Goal: Find specific page/section: Find specific page/section

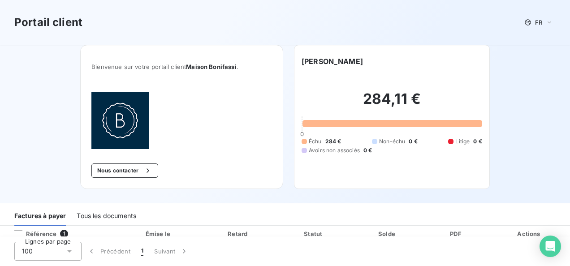
scroll to position [4, 0]
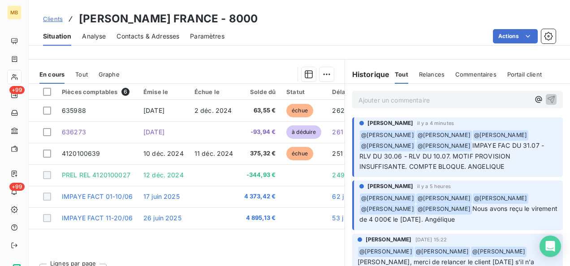
scroll to position [169, 0]
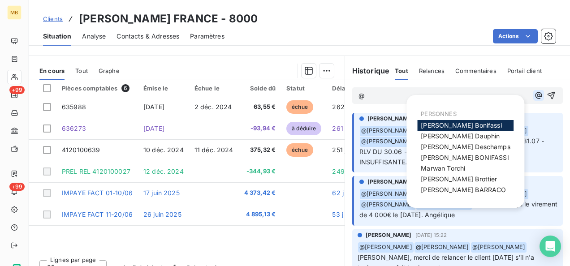
click at [534, 96] on icon "button" at bounding box center [538, 95] width 9 height 9
click at [468, 146] on span "[PERSON_NAME]" at bounding box center [465, 147] width 89 height 8
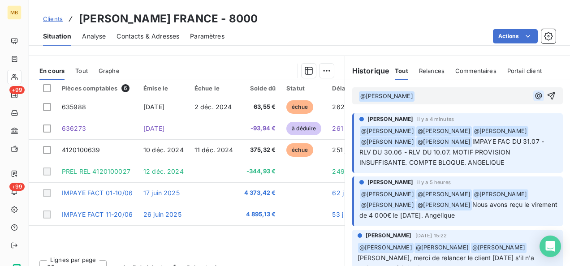
click at [535, 96] on icon "button" at bounding box center [538, 95] width 7 height 7
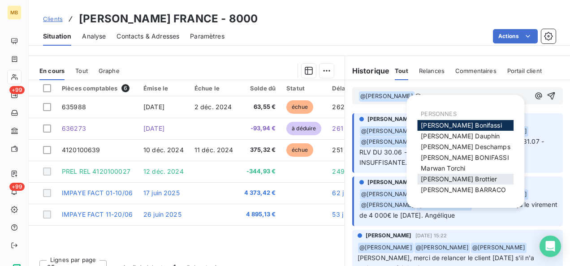
click at [451, 177] on span "[PERSON_NAME]" at bounding box center [459, 179] width 76 height 8
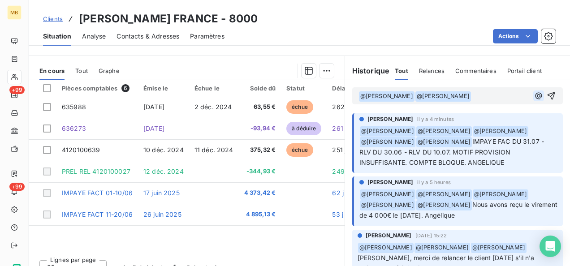
click at [534, 95] on icon "button" at bounding box center [538, 95] width 9 height 9
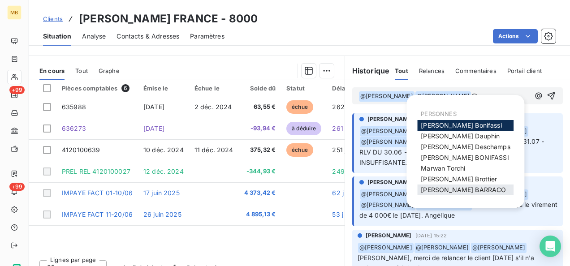
click at [465, 193] on span "[PERSON_NAME]" at bounding box center [463, 190] width 85 height 8
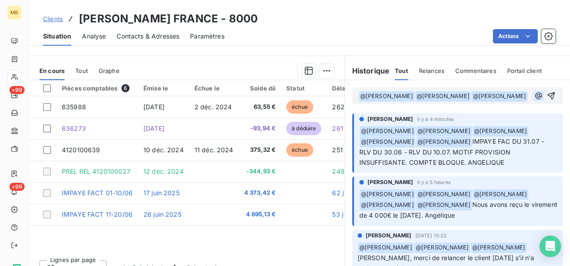
click at [534, 100] on icon "button" at bounding box center [538, 95] width 9 height 9
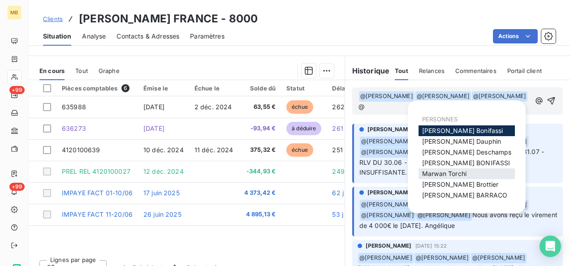
click at [442, 170] on span "[PERSON_NAME]" at bounding box center [444, 174] width 44 height 8
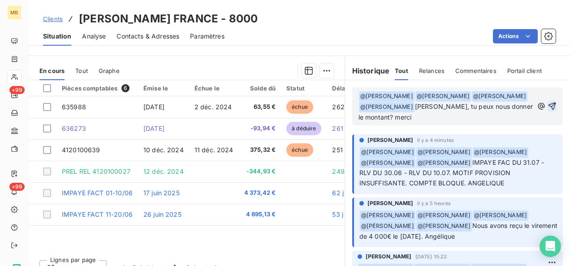
click at [548, 106] on icon "button" at bounding box center [552, 107] width 8 height 8
